Goal: Task Accomplishment & Management: Use online tool/utility

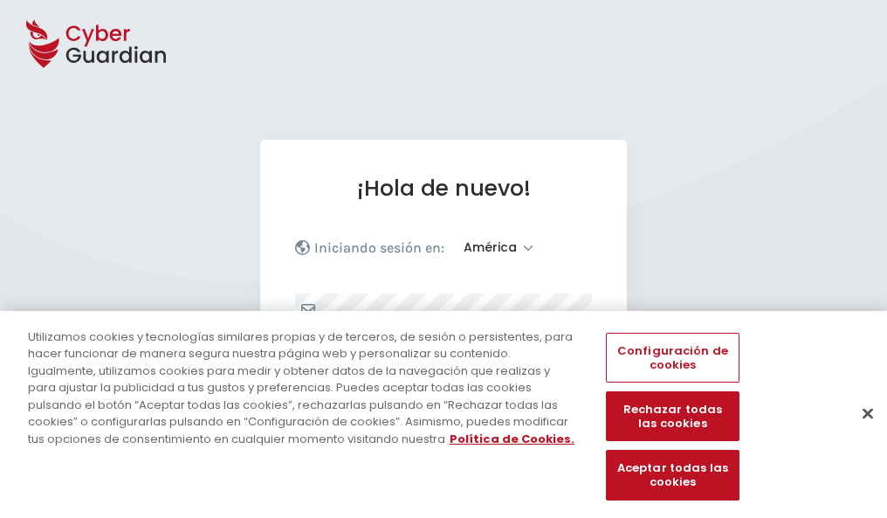
select select "América"
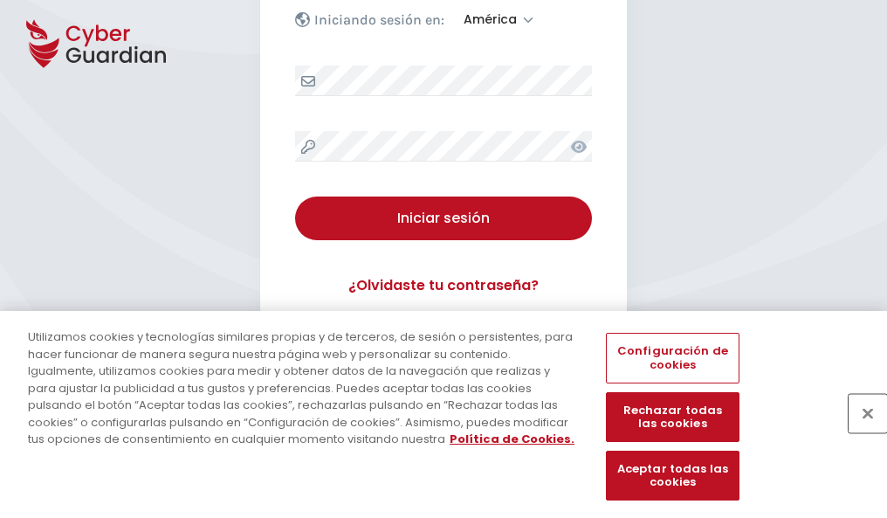
click at [859, 431] on button "Cerrar" at bounding box center [867, 413] width 38 height 38
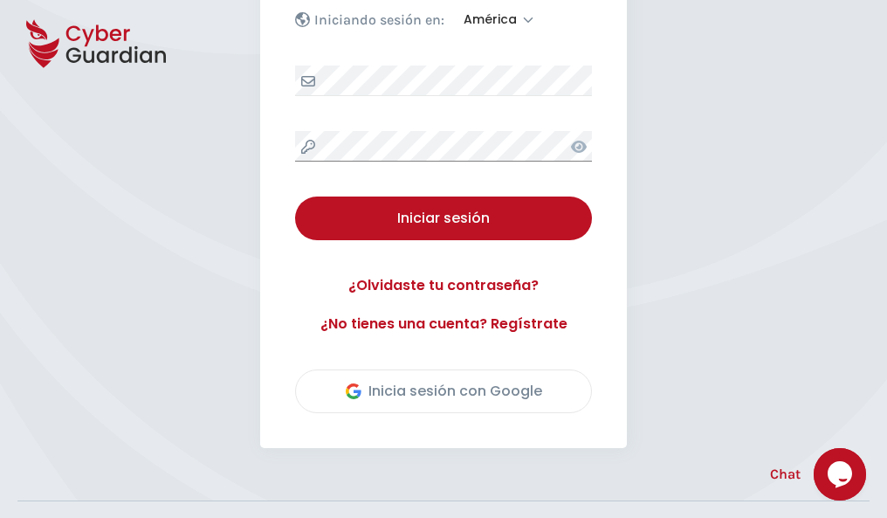
scroll to position [396, 0]
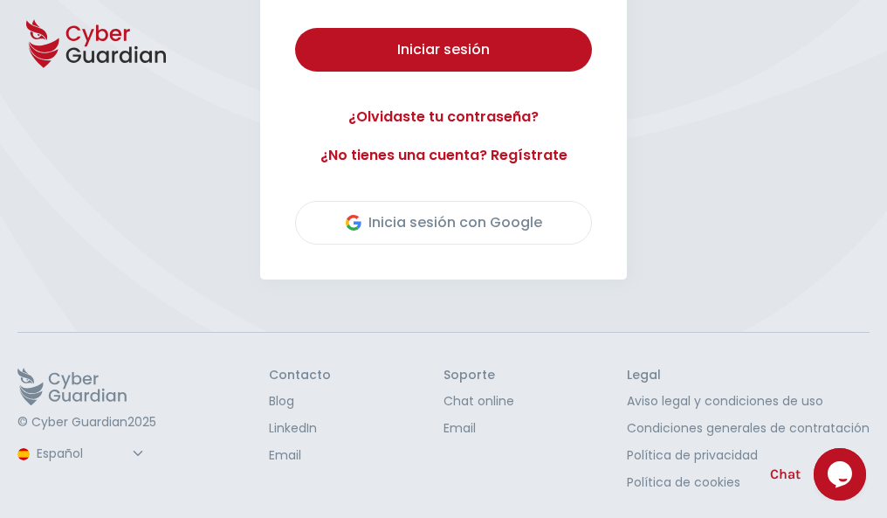
click at [295, 28] on button "Iniciar sesión" at bounding box center [443, 50] width 297 height 44
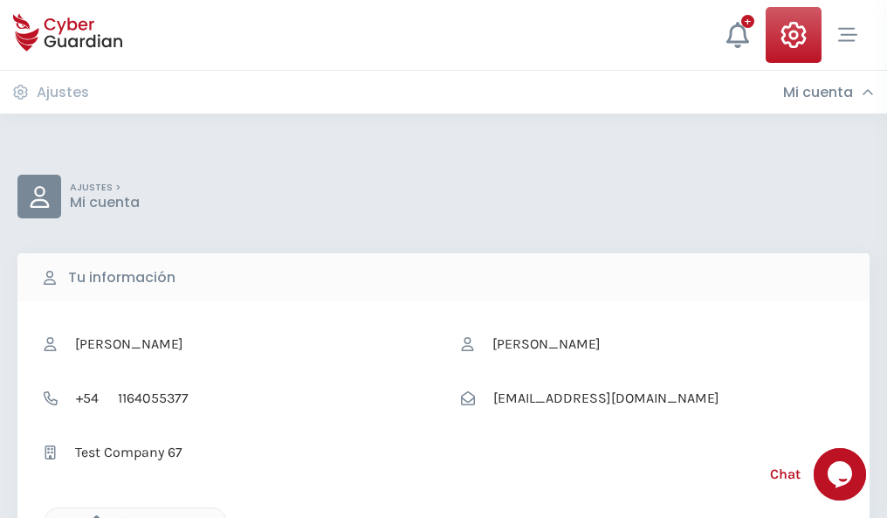
click at [92, 516] on icon "button" at bounding box center [92, 522] width 15 height 15
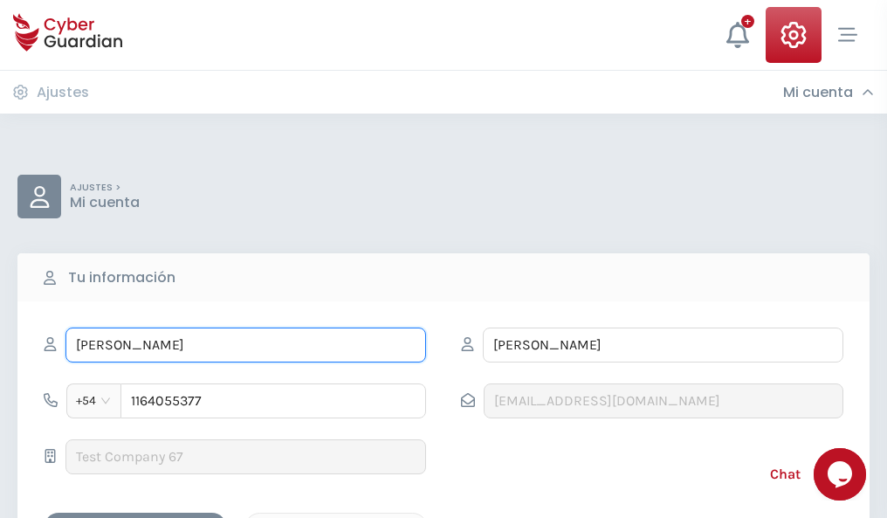
click at [245, 345] on input "ILEANA" at bounding box center [245, 344] width 360 height 35
type input "I"
type input "Cipriano"
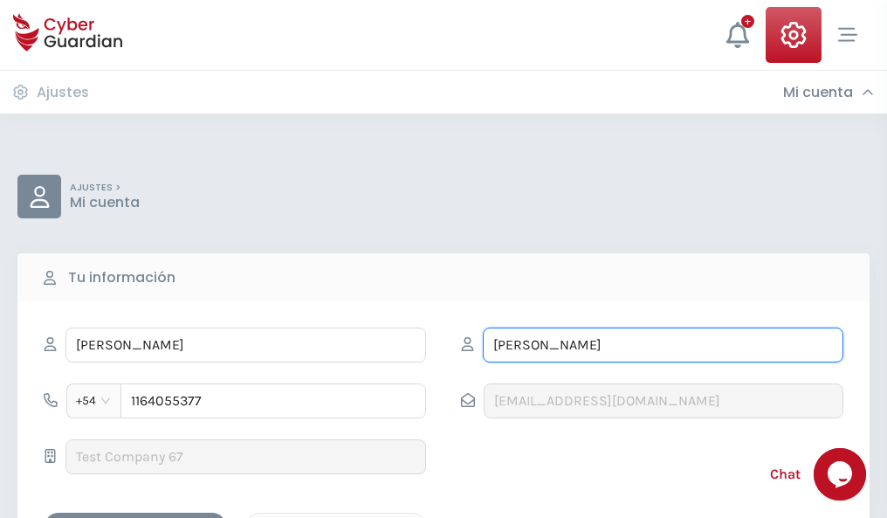
click at [662, 345] on input "CORREA" at bounding box center [663, 344] width 360 height 35
type input "C"
type input "Orozco"
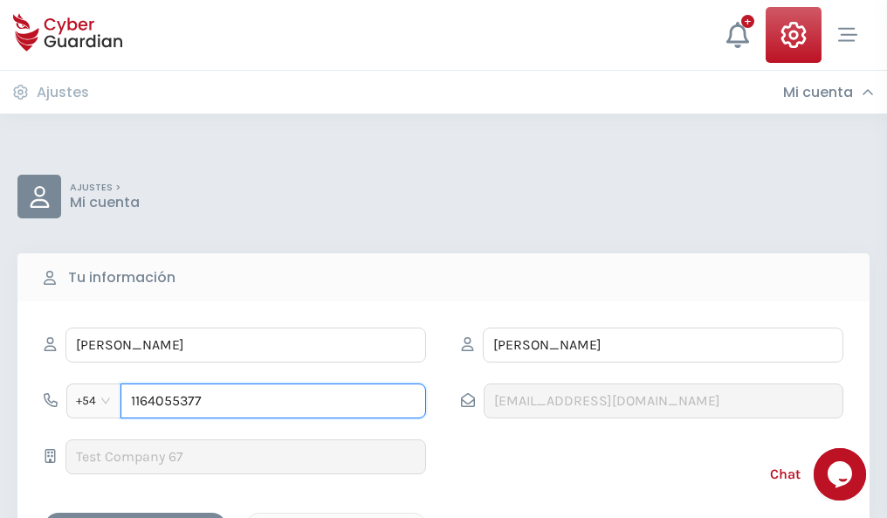
click at [273, 401] on input "1164055377" at bounding box center [272, 400] width 305 height 35
type input "1"
type input "4841671418"
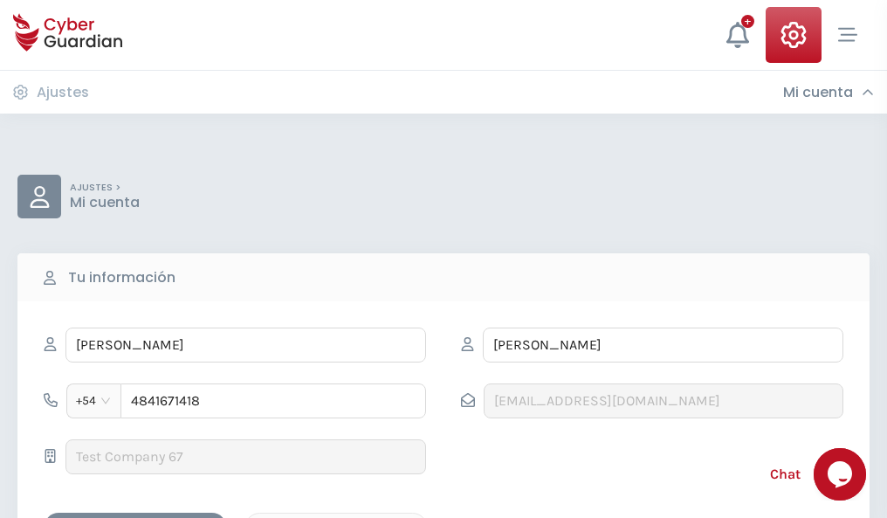
click at [336, 517] on div "Cancelar" at bounding box center [335, 528] width 155 height 22
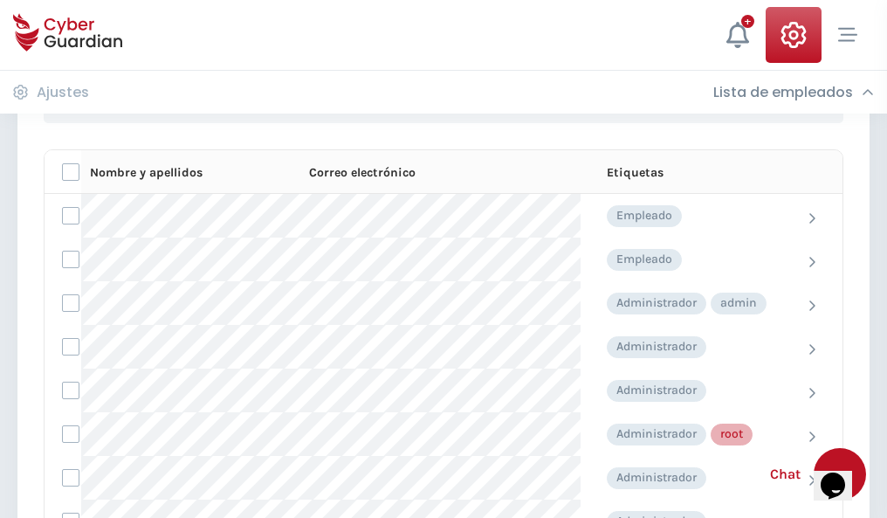
scroll to position [878, 0]
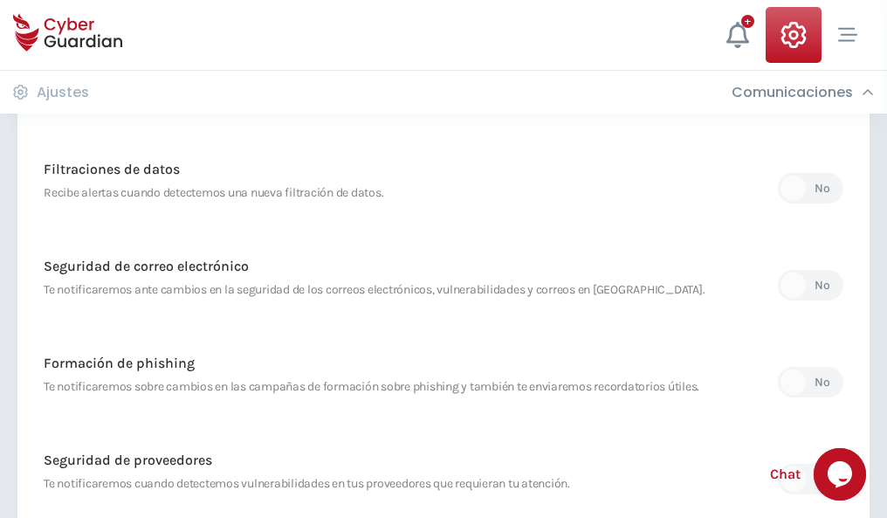
scroll to position [919, 0]
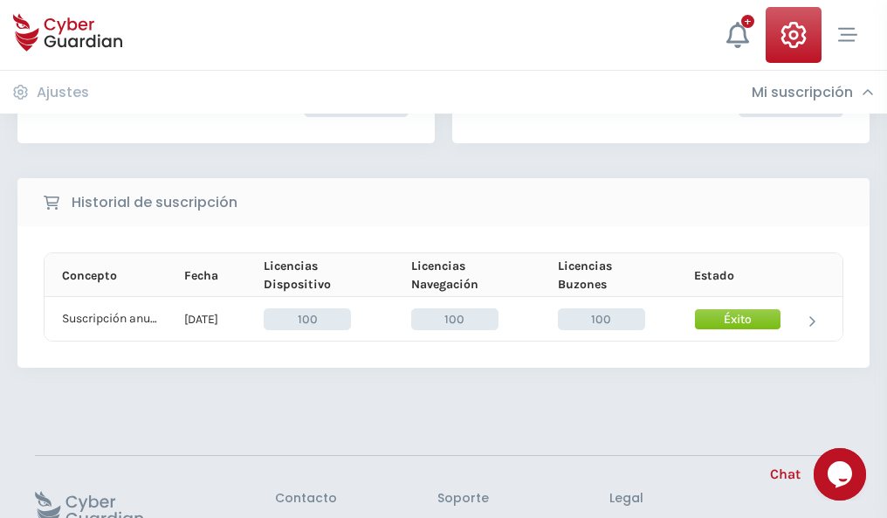
scroll to position [442, 0]
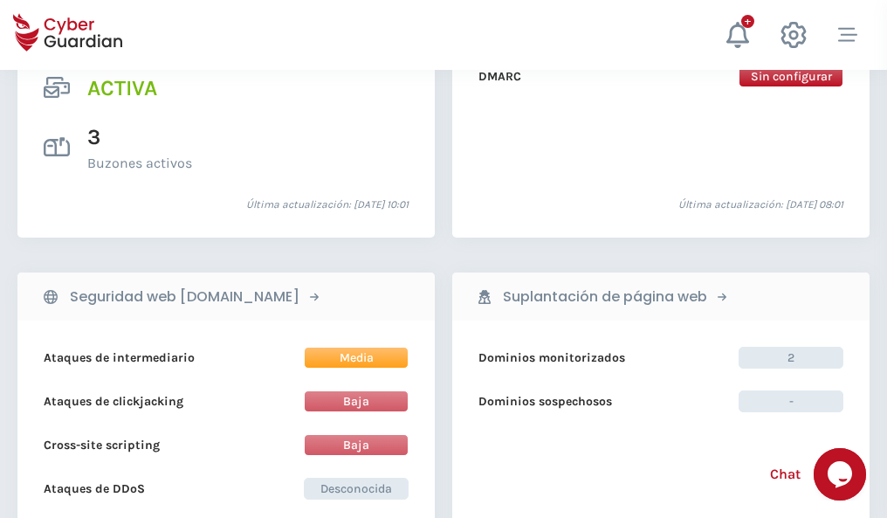
scroll to position [1773, 0]
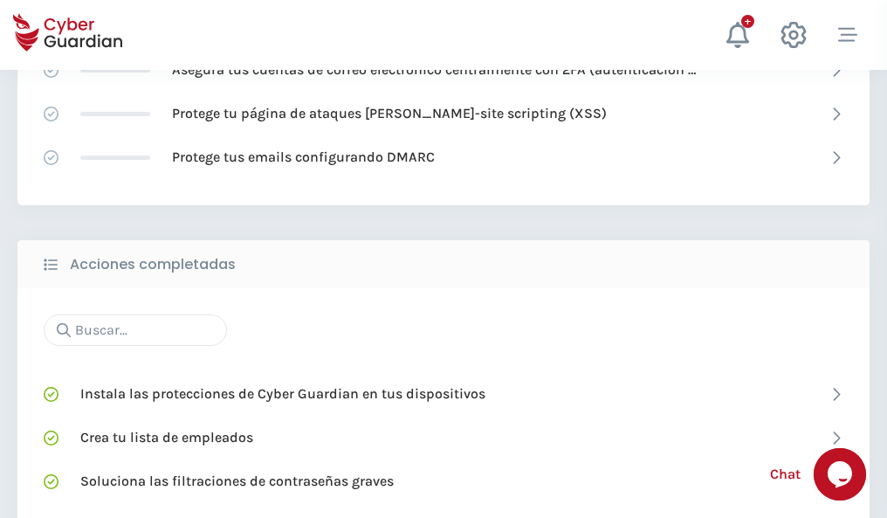
scroll to position [1163, 0]
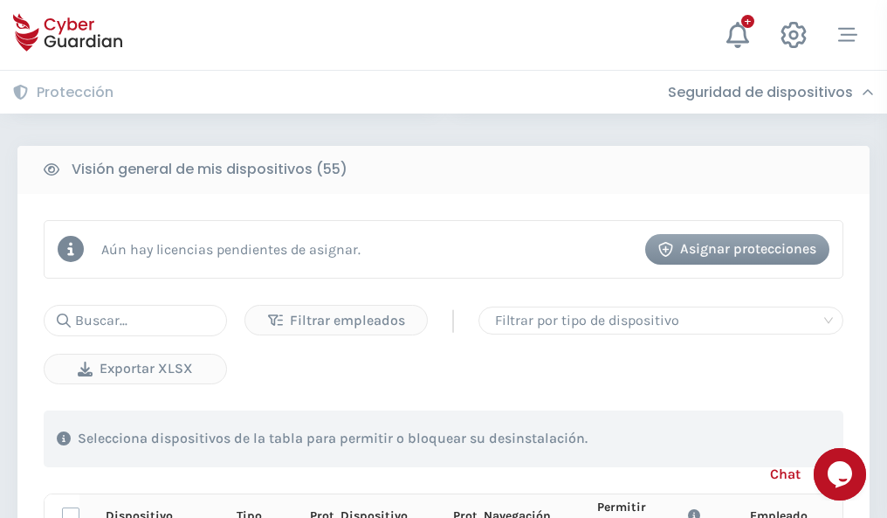
scroll to position [1542, 0]
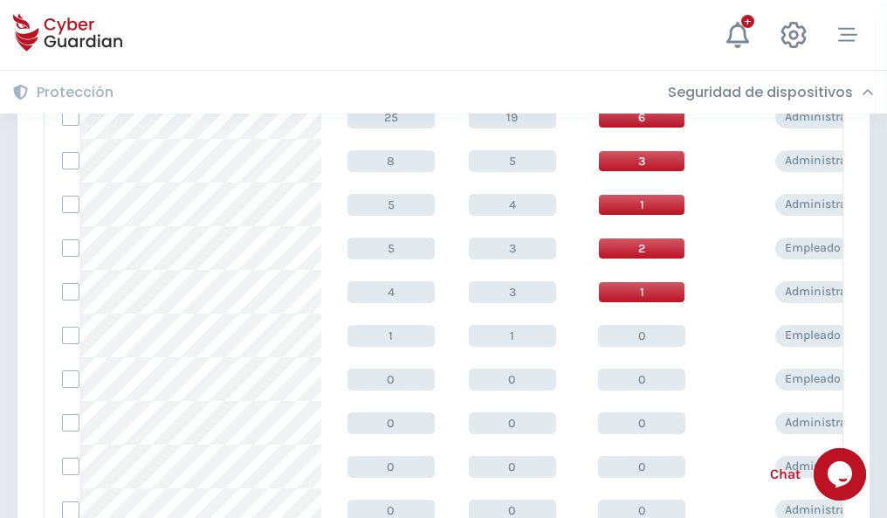
scroll to position [880, 0]
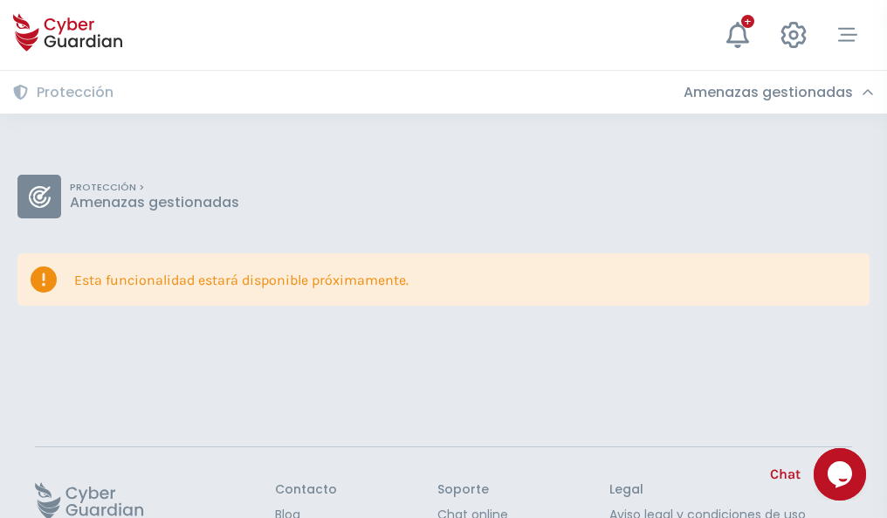
scroll to position [113, 0]
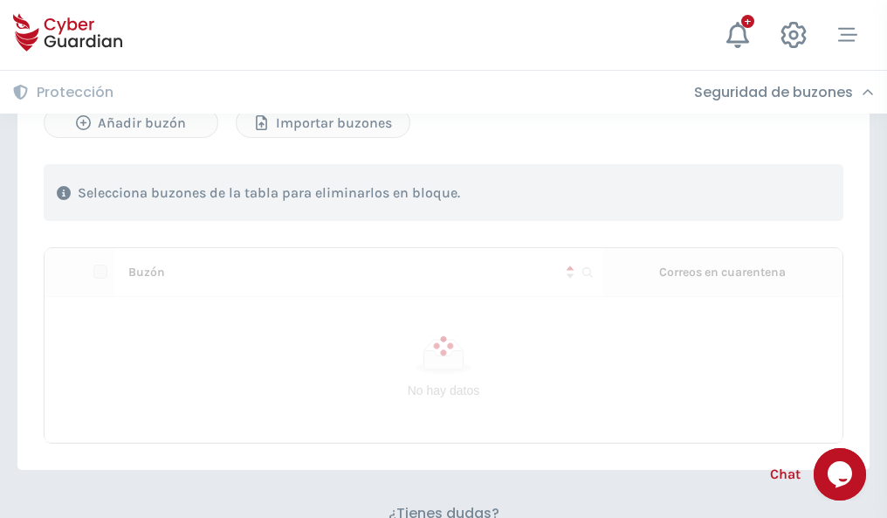
scroll to position [747, 0]
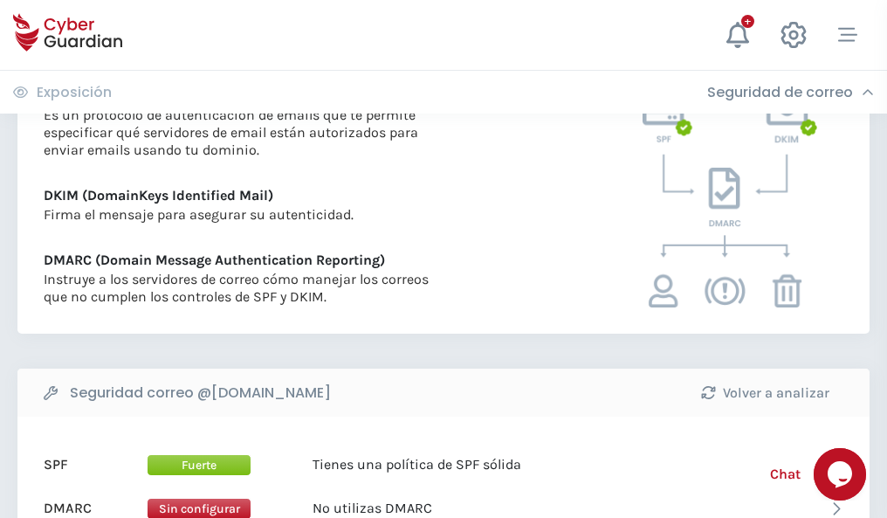
scroll to position [942, 0]
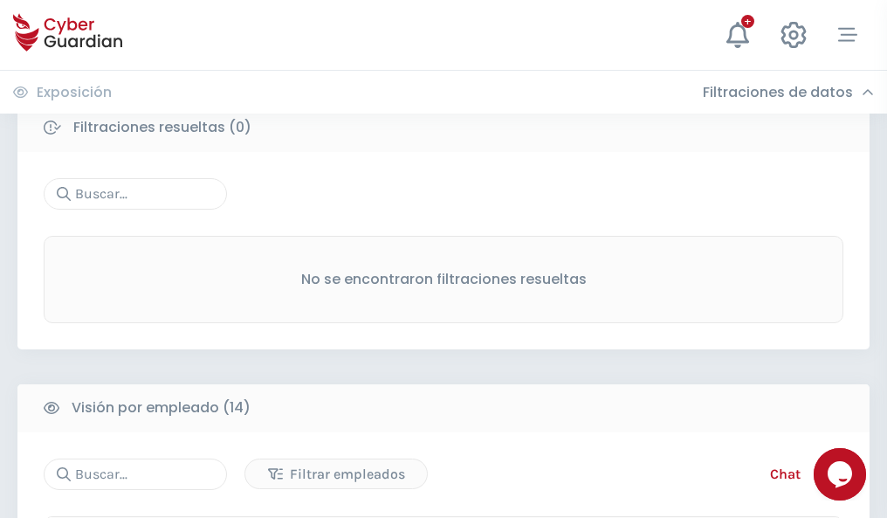
scroll to position [1576, 0]
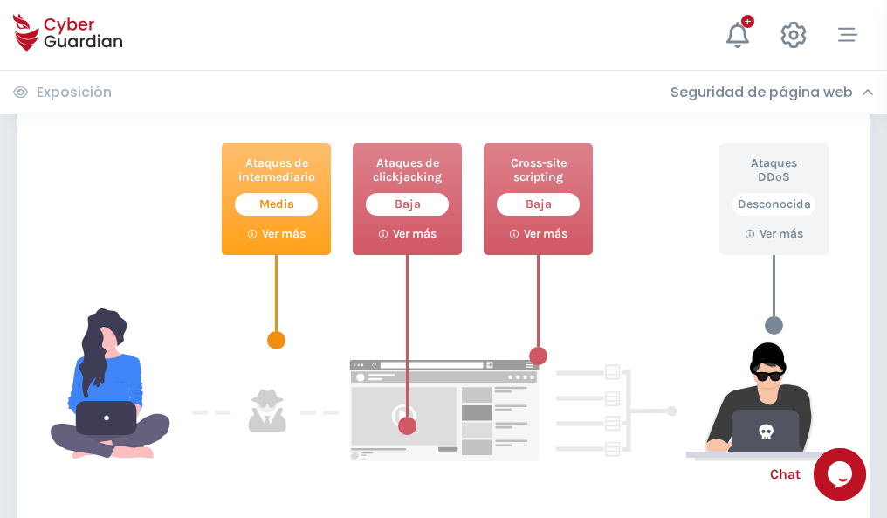
scroll to position [950, 0]
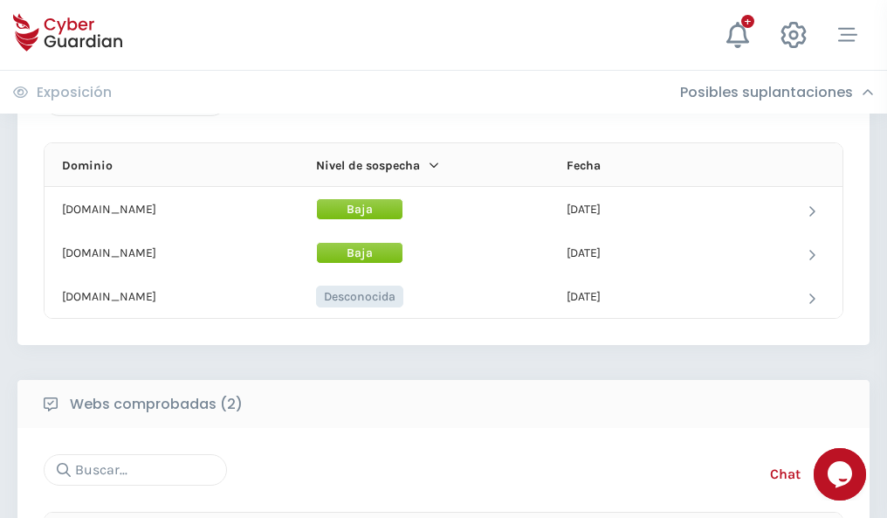
scroll to position [1047, 0]
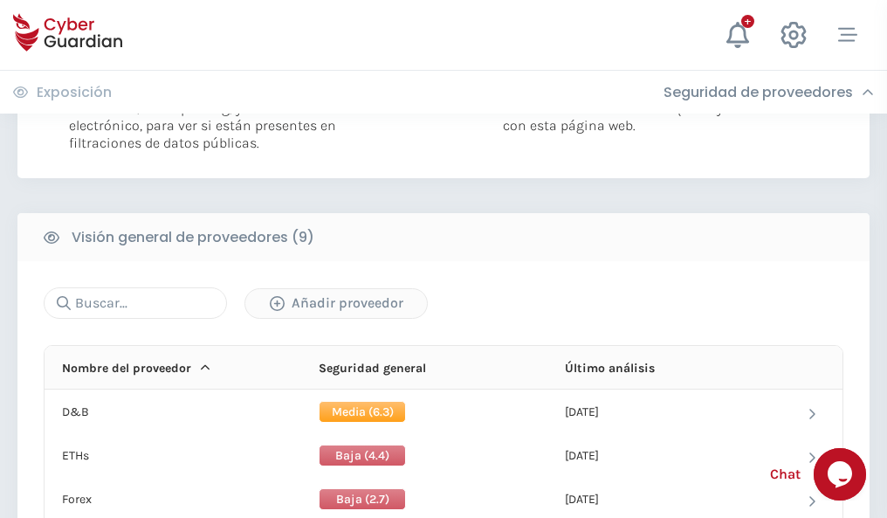
scroll to position [1256, 0]
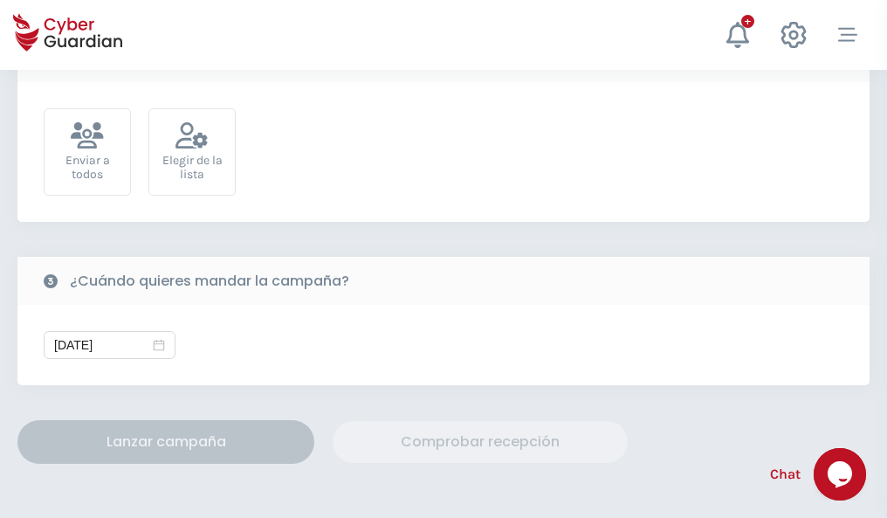
scroll to position [639, 0]
